Goal: Task Accomplishment & Management: Complete application form

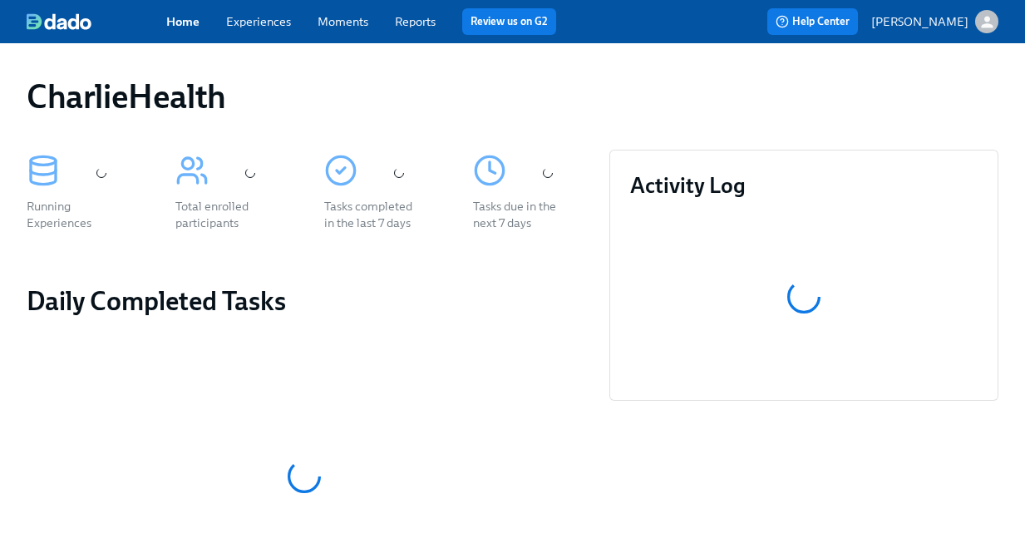
click at [264, 34] on div "Home Experiences Moments Reports Review us on G2" at bounding box center [374, 21] width 417 height 27
click at [259, 22] on link "Experiences" at bounding box center [258, 21] width 65 height 15
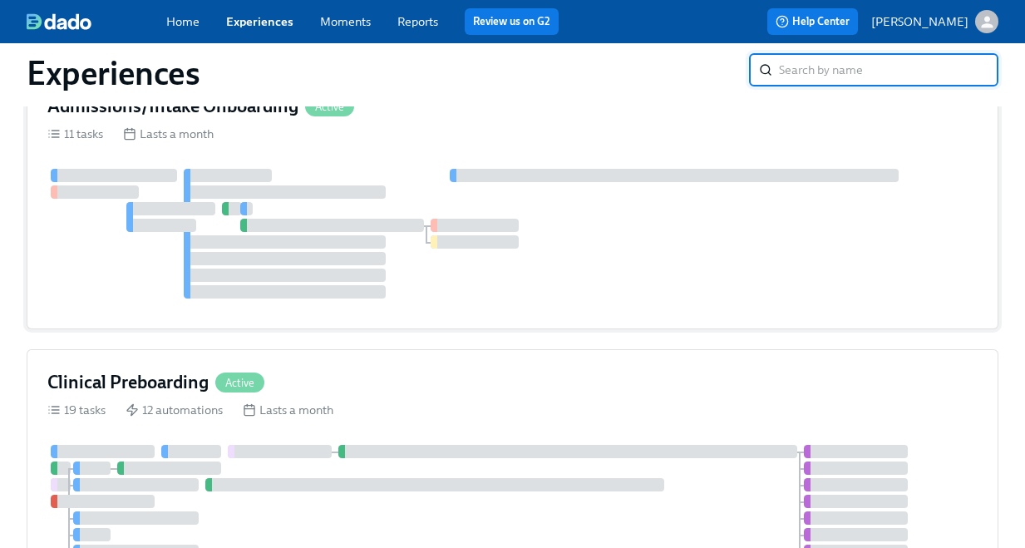
scroll to position [123, 0]
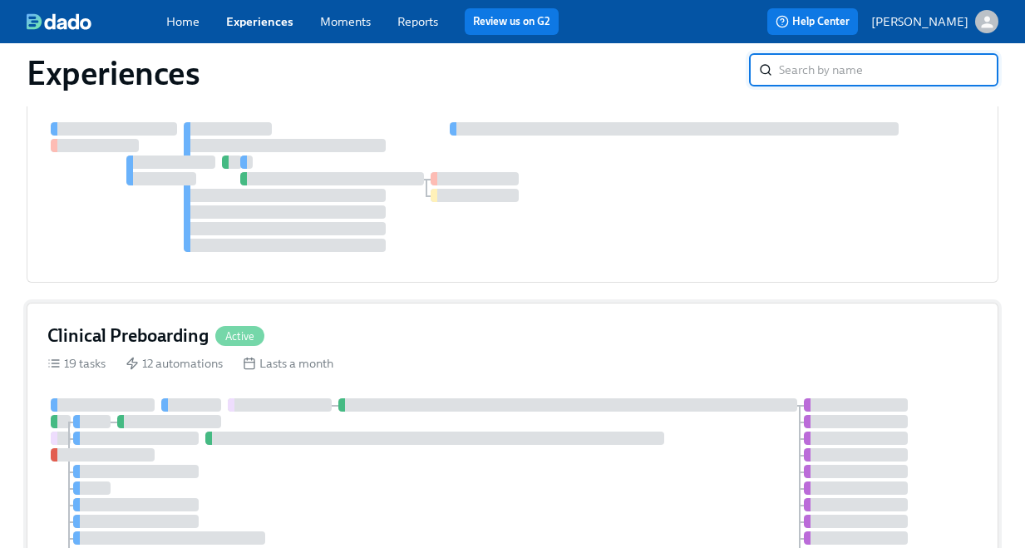
click at [186, 346] on h4 "Clinical Preboarding" at bounding box center [127, 335] width 161 height 25
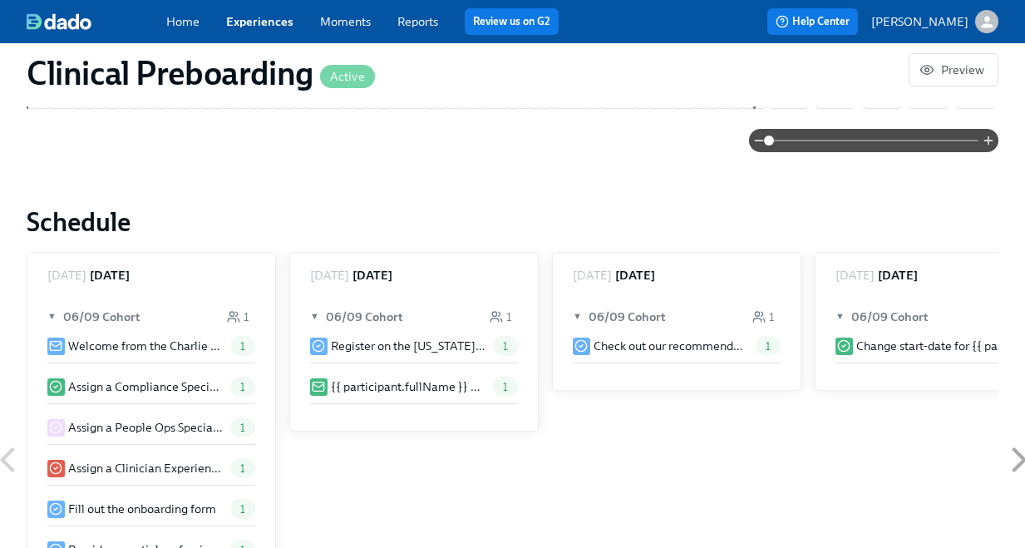
scroll to position [1276, 0]
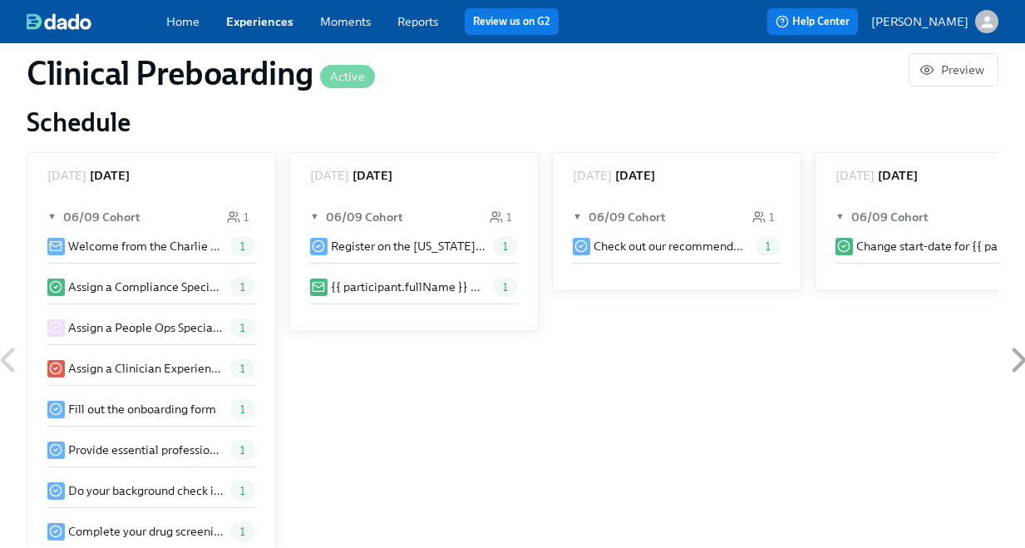
paste input "[PERSON_NAME]"
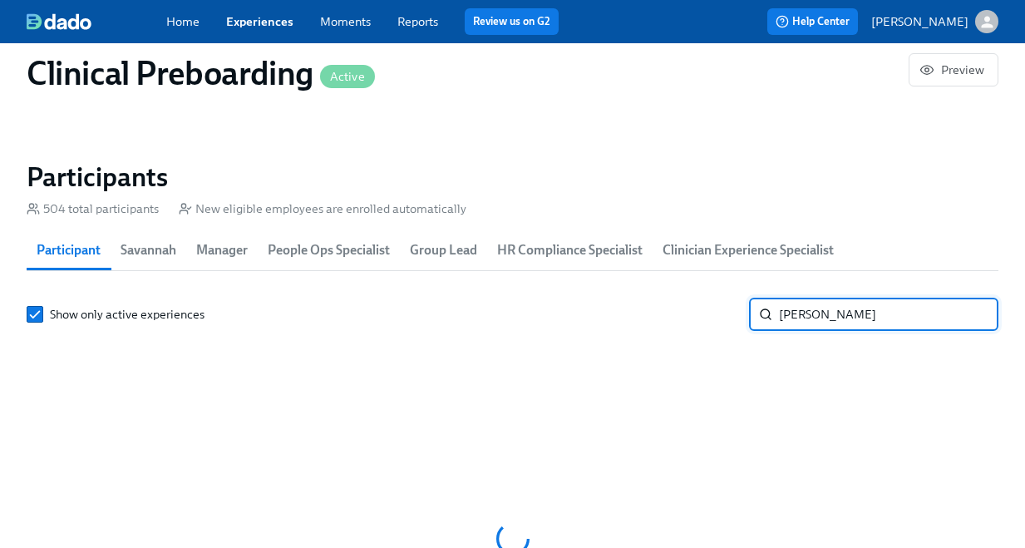
click at [794, 315] on input "[PERSON_NAME]" at bounding box center [889, 314] width 220 height 33
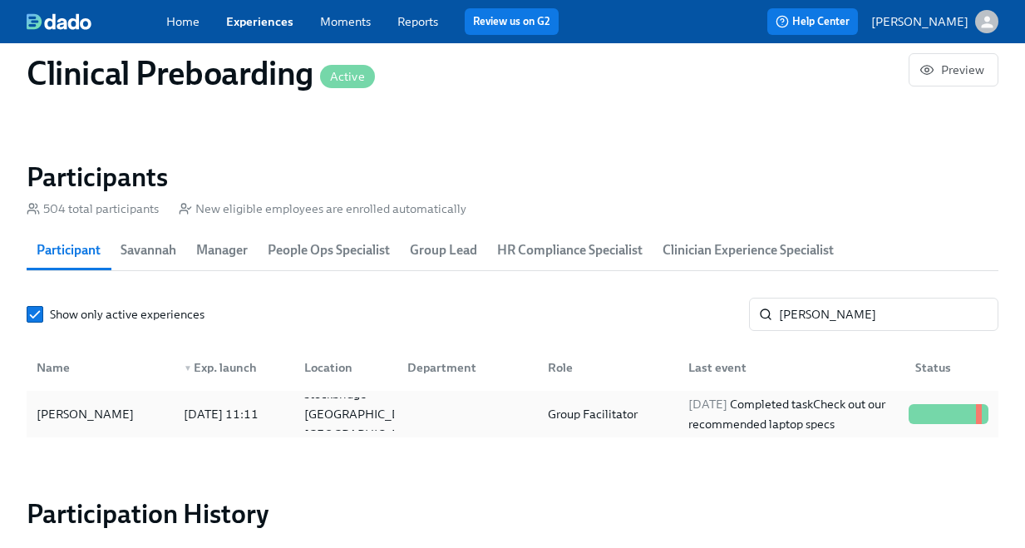
click at [713, 412] on div "[DATE] Completed task Check out our recommended laptop specs" at bounding box center [792, 414] width 220 height 40
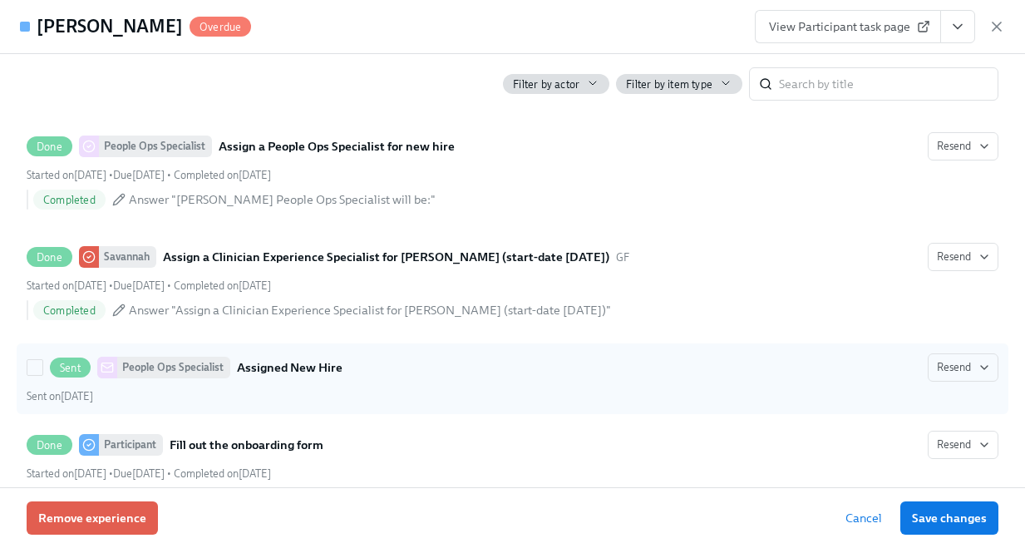
scroll to position [1111, 0]
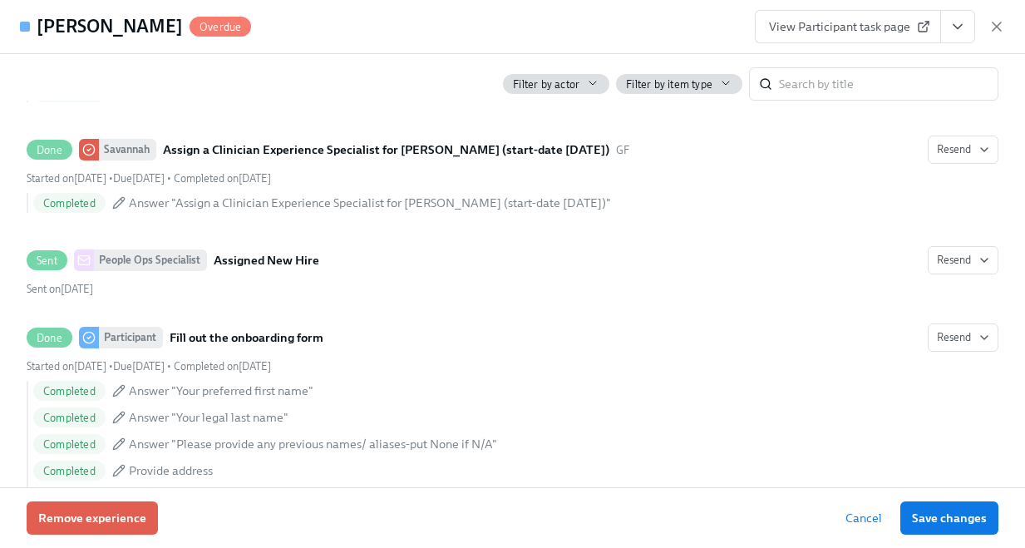
click at [955, 38] on button "View task page" at bounding box center [958, 26] width 35 height 33
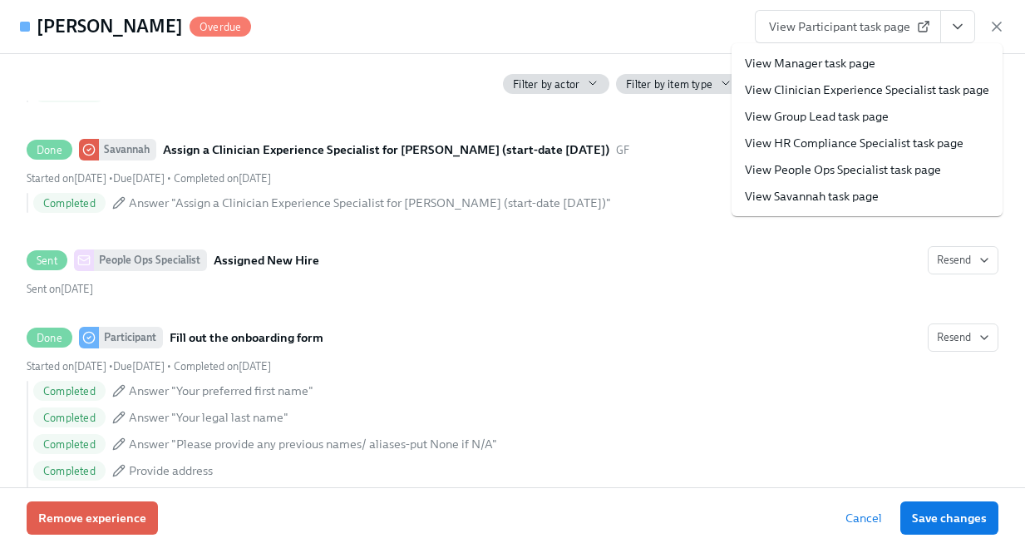
click at [891, 147] on link "View HR Compliance Specialist task page" at bounding box center [854, 143] width 219 height 17
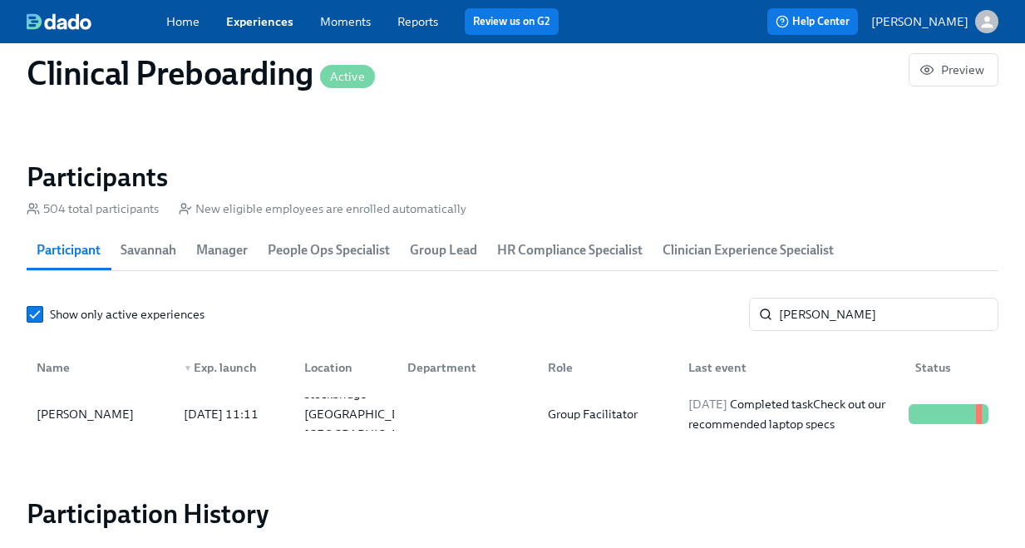
scroll to position [0, 21614]
click at [813, 318] on input "[PERSON_NAME]" at bounding box center [889, 314] width 220 height 33
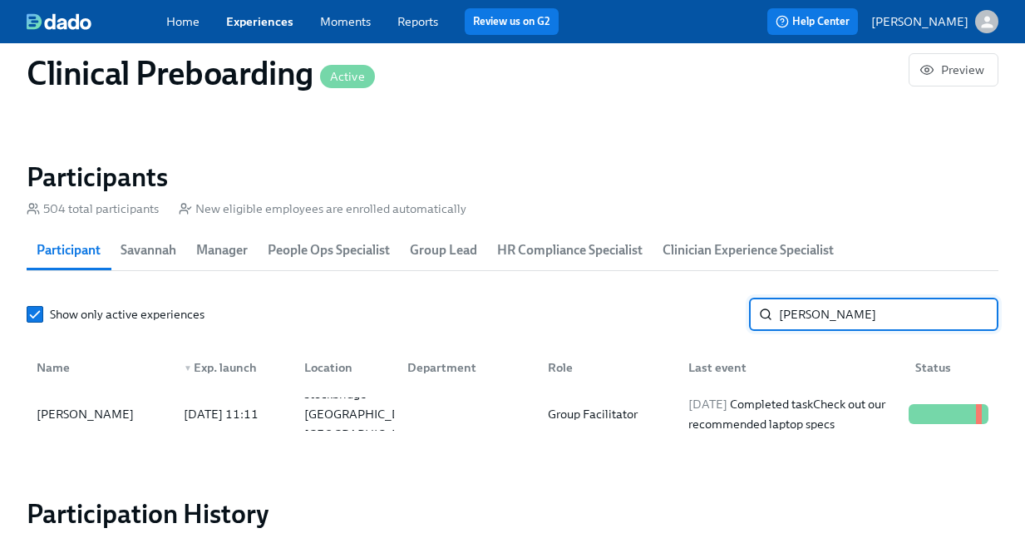
click at [813, 318] on input "[PERSON_NAME]" at bounding box center [889, 314] width 220 height 33
type input "[PERSON_NAME]"
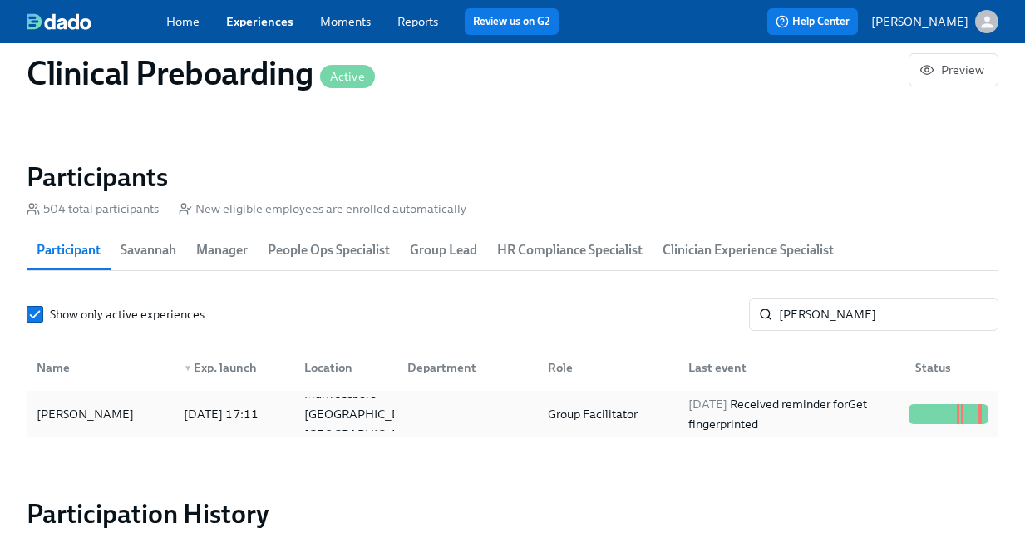
click at [733, 421] on div "[DATE] Received reminder for Get fingerprinted" at bounding box center [792, 414] width 220 height 40
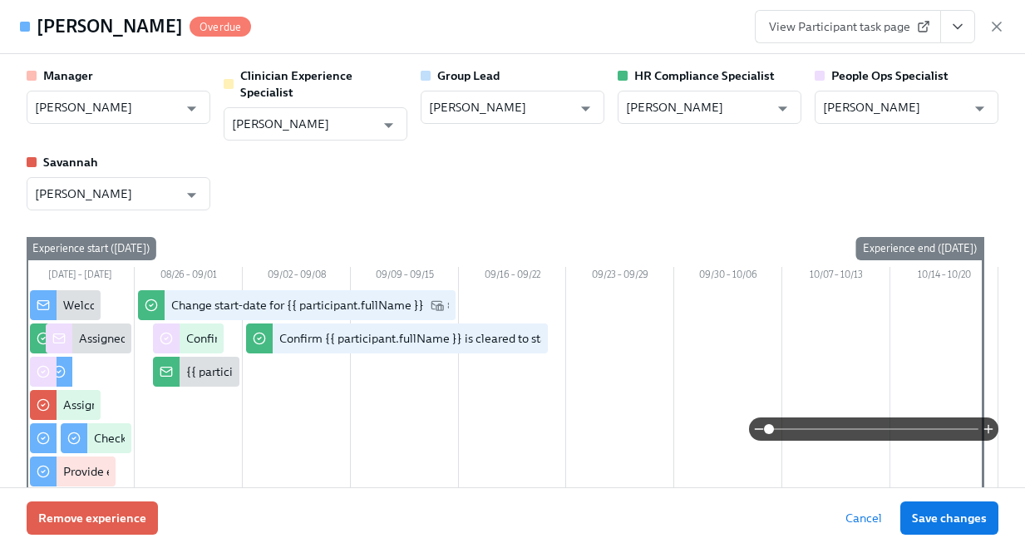
click at [951, 18] on icon "View task page" at bounding box center [958, 26] width 17 height 17
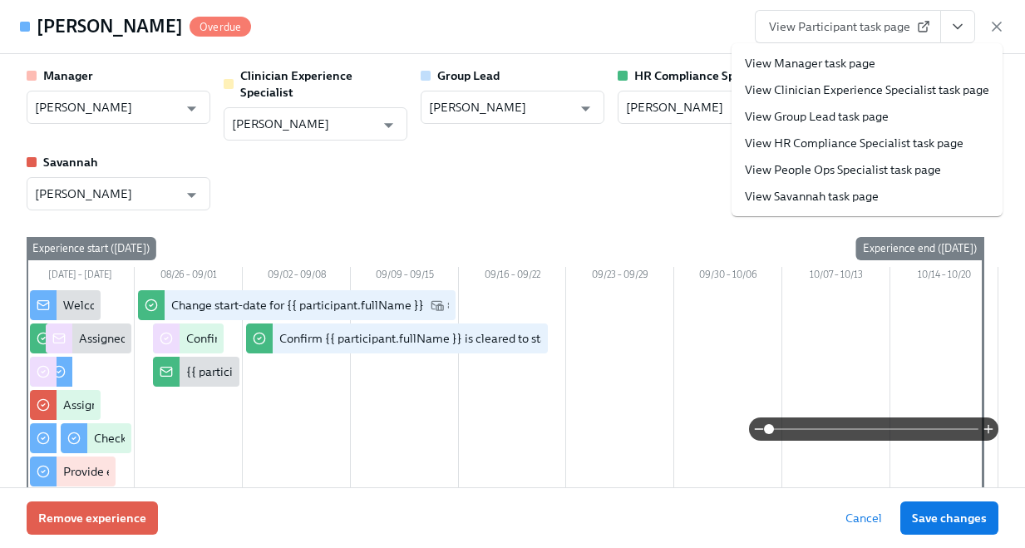
click at [875, 136] on link "View HR Compliance Specialist task page" at bounding box center [854, 143] width 219 height 17
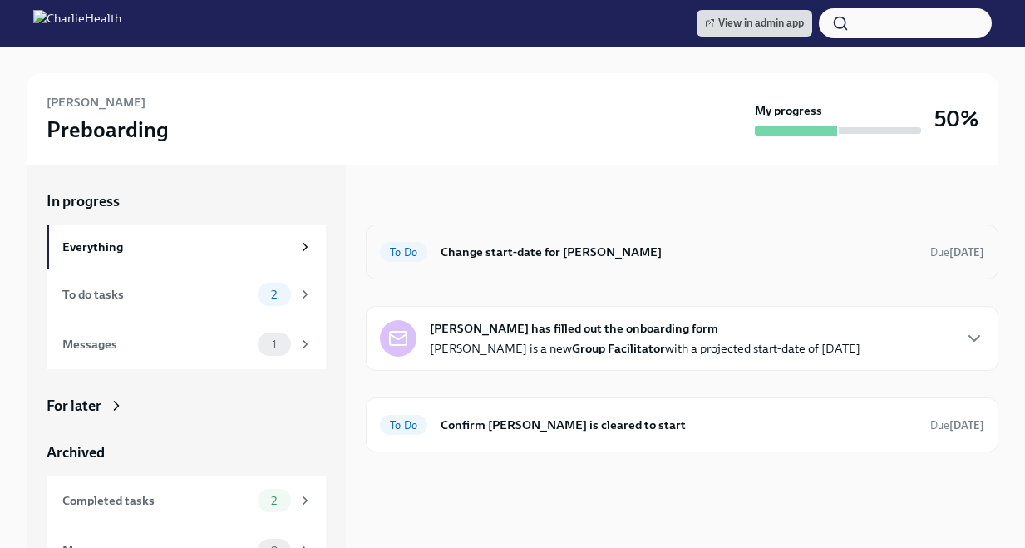
click at [511, 267] on div "To Do Change start-date for Lakishia Waddell Due in 13 days" at bounding box center [682, 252] width 633 height 55
click at [501, 253] on h6 "Change start-date for [PERSON_NAME]" at bounding box center [679, 252] width 476 height 18
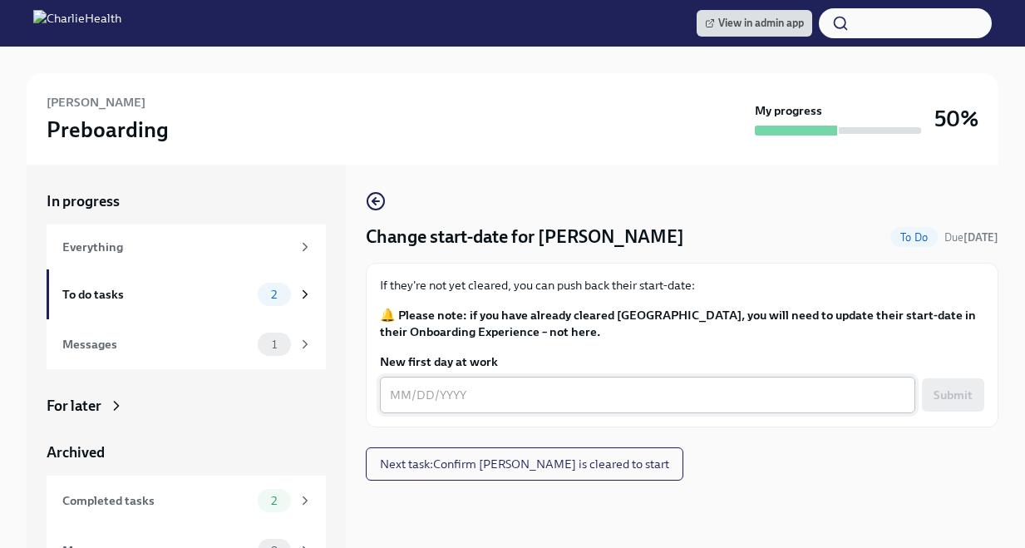
click at [433, 397] on textarea "New first day at work" at bounding box center [648, 395] width 516 height 20
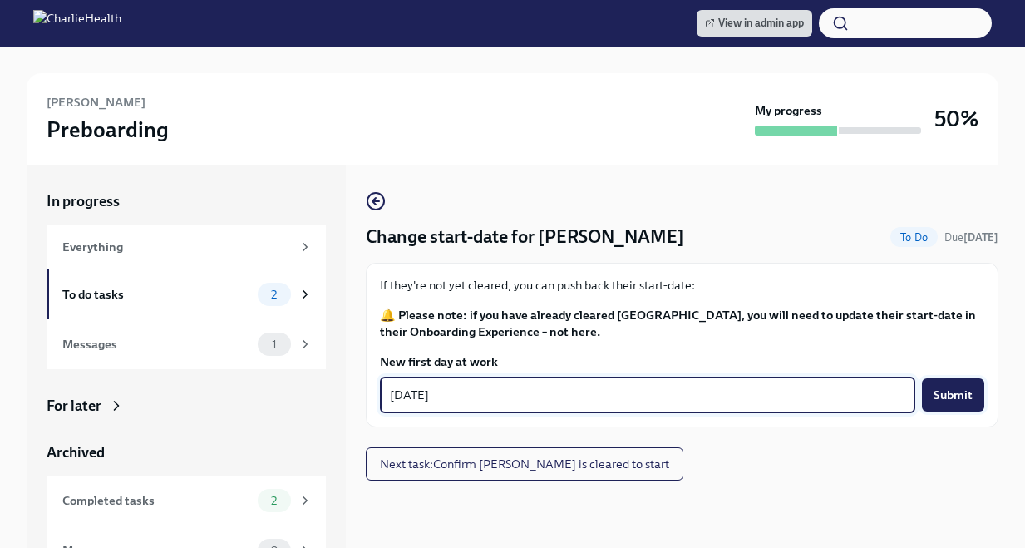
type textarea "09/09/2025"
click at [936, 387] on span "Submit" at bounding box center [953, 395] width 39 height 17
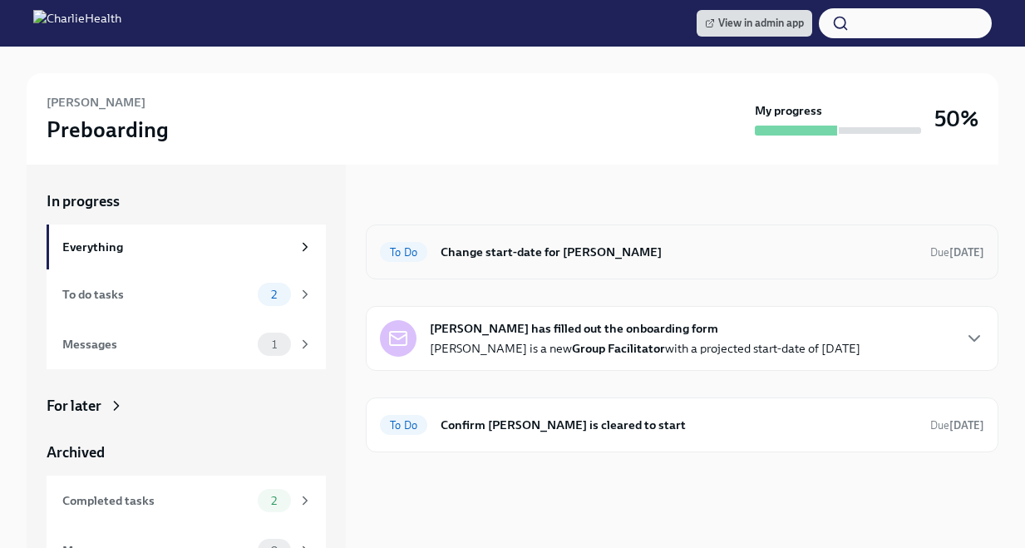
click at [611, 259] on h6 "Change start-date for [PERSON_NAME]" at bounding box center [679, 252] width 476 height 18
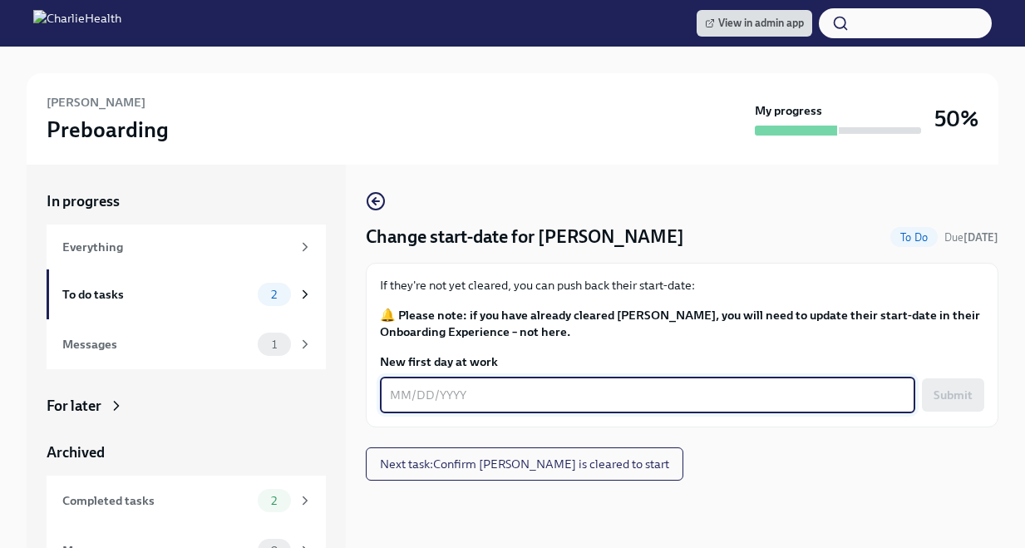
click at [457, 400] on textarea "New first day at work" at bounding box center [648, 395] width 516 height 20
type textarea "09/09/2025"
click at [970, 388] on span "Submit" at bounding box center [953, 395] width 39 height 17
